Goal: Ask a question

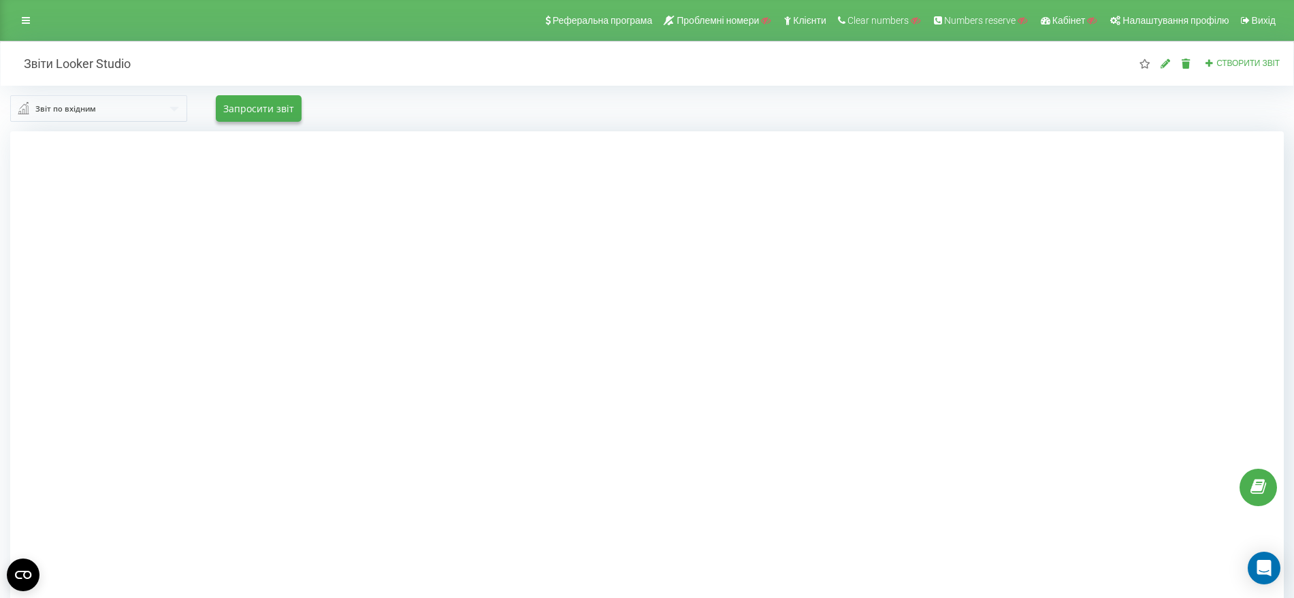
click at [1128, 541] on div at bounding box center [646, 430] width 1273 height 598
click at [164, 268] on div at bounding box center [646, 430] width 1273 height 598
click at [1255, 485] on icon at bounding box center [1258, 487] width 16 height 13
click at [39, 20] on div "Реферальна програма Проблемні номери Клієнти Clear numbers Numbers reserve Кабі…" at bounding box center [647, 20] width 1294 height 41
click at [28, 16] on icon at bounding box center [26, 21] width 8 height 10
